Goal: Transaction & Acquisition: Register for event/course

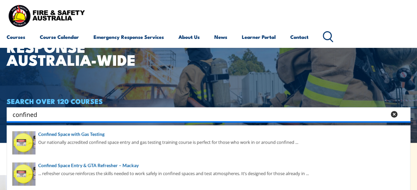
scroll to position [33, 0]
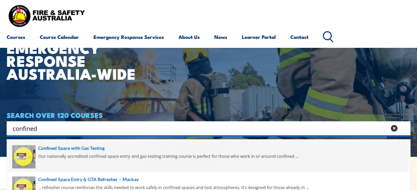
type input "confined"
click at [72, 146] on span at bounding box center [209, 156] width 400 height 31
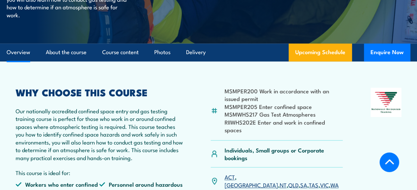
scroll to position [199, 0]
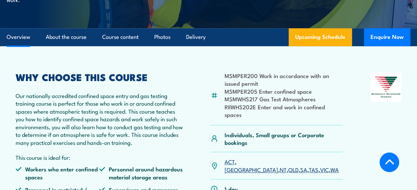
click at [288, 165] on link "QLD" at bounding box center [293, 169] width 10 height 8
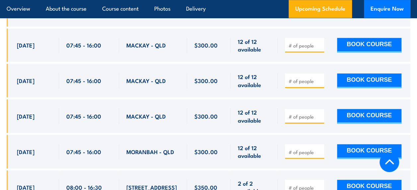
scroll to position [1534, 0]
